Goal: Task Accomplishment & Management: Complete application form

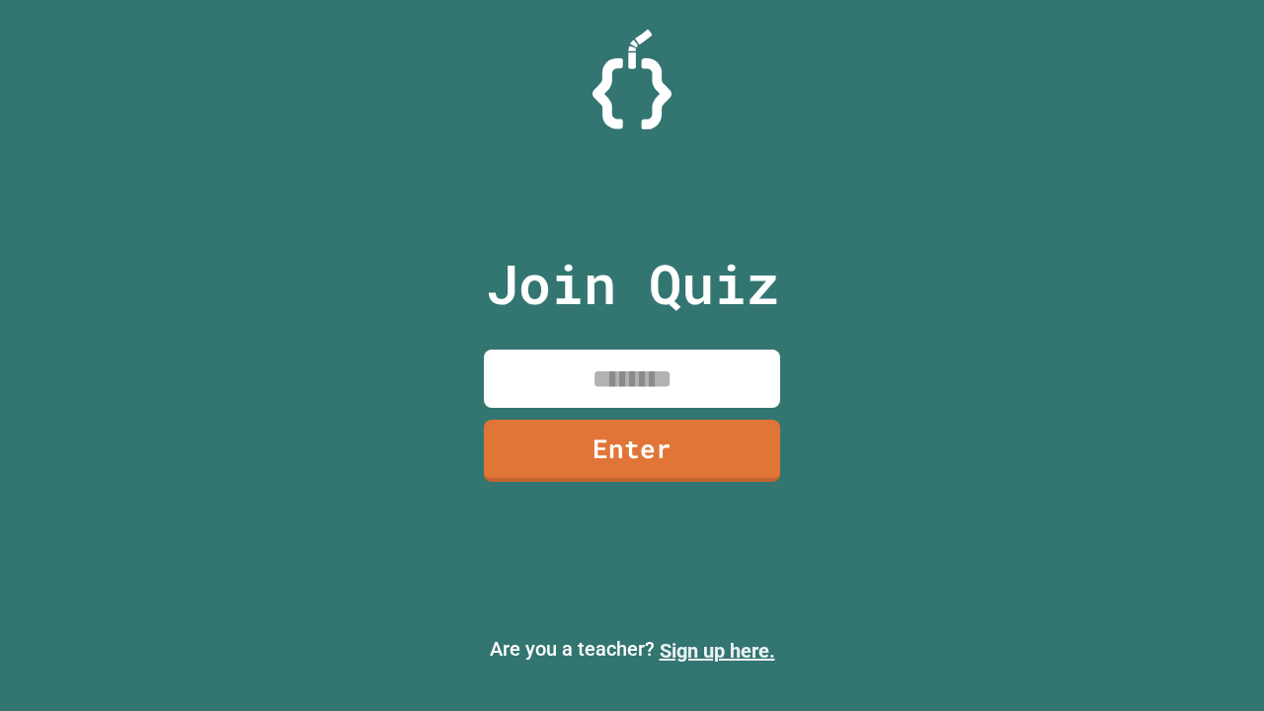
click at [717, 651] on link "Sign up here." at bounding box center [718, 651] width 116 height 24
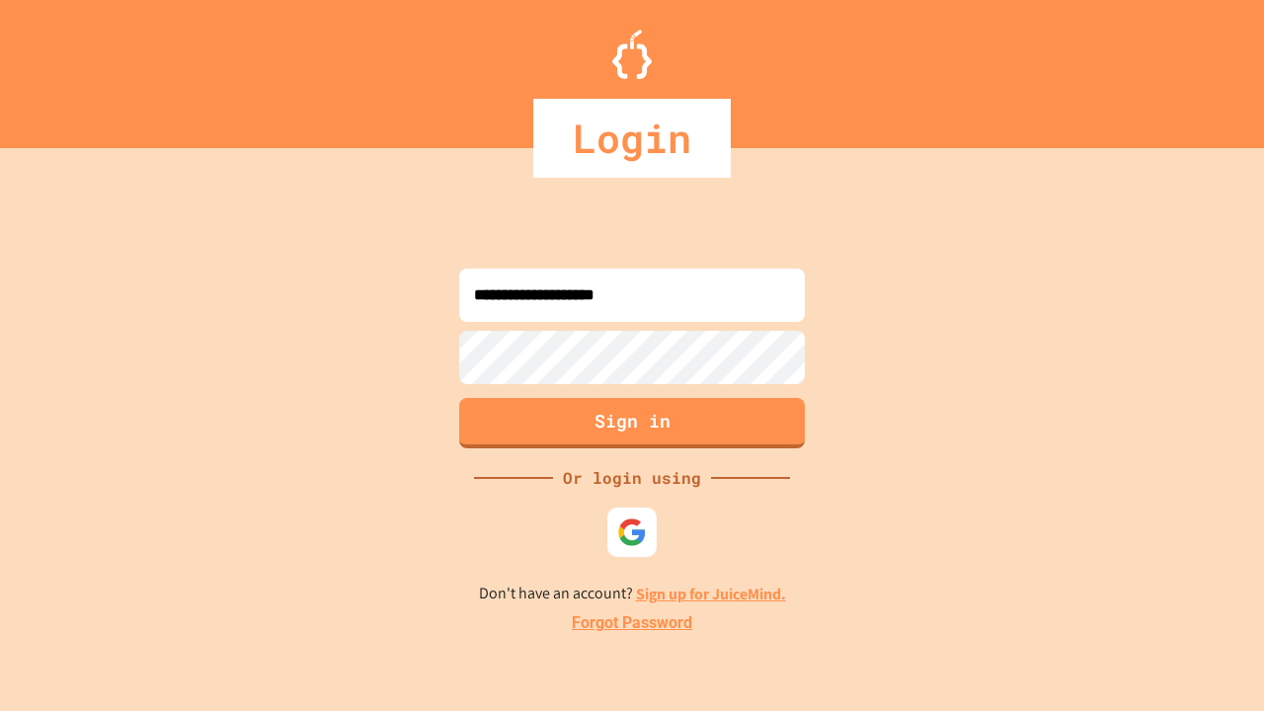
type input "**********"
